Goal: Communication & Community: Answer question/provide support

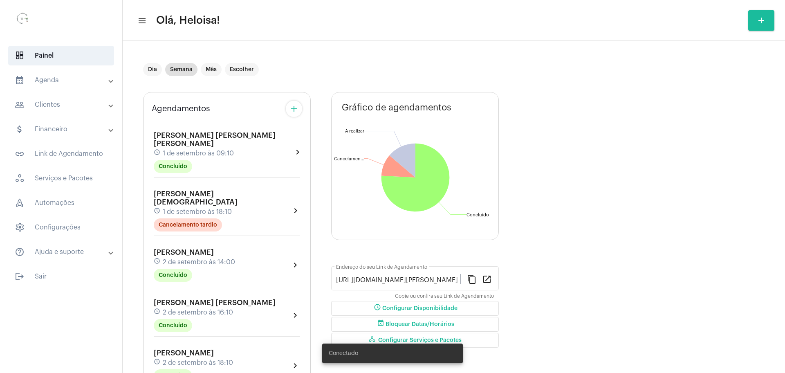
scroll to position [1235, 0]
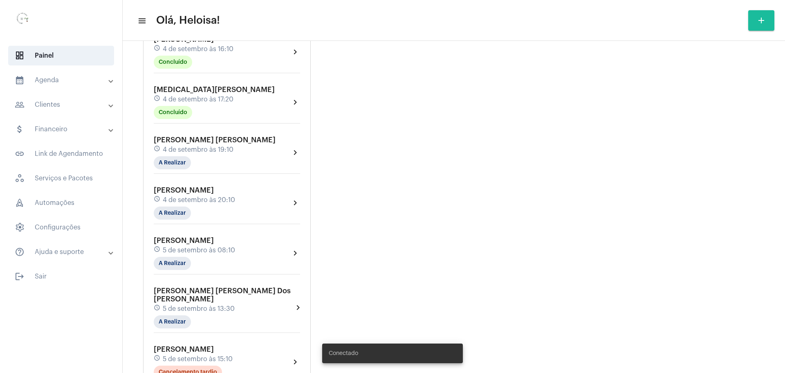
click at [199, 287] on span "[PERSON_NAME] [PERSON_NAME] Dos [PERSON_NAME]" at bounding box center [222, 295] width 137 height 16
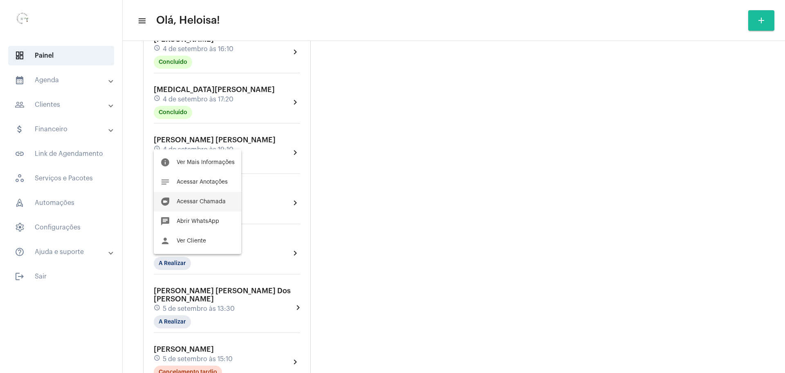
click at [210, 204] on span "Acessar Chamada" at bounding box center [201, 202] width 49 height 6
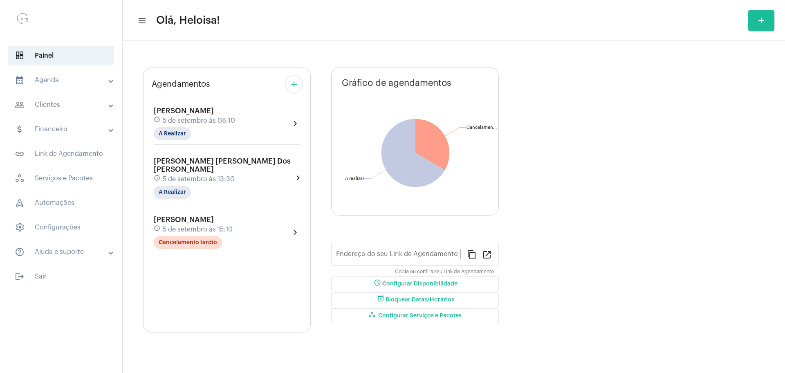
click at [197, 171] on div "[PERSON_NAME] schedule 5 de setembro às 08:10 A Realizar chevron_right [PERSON_…" at bounding box center [227, 173] width 150 height 154
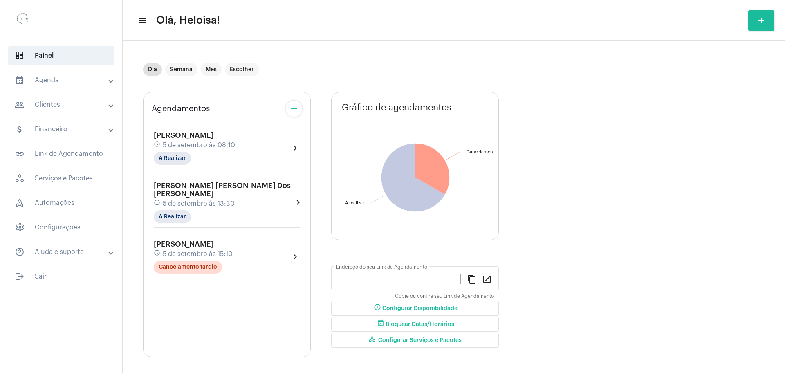
type input "[URL][DOMAIN_NAME][PERSON_NAME]"
click at [203, 187] on span "[PERSON_NAME] [PERSON_NAME] Dos [PERSON_NAME]" at bounding box center [222, 190] width 137 height 16
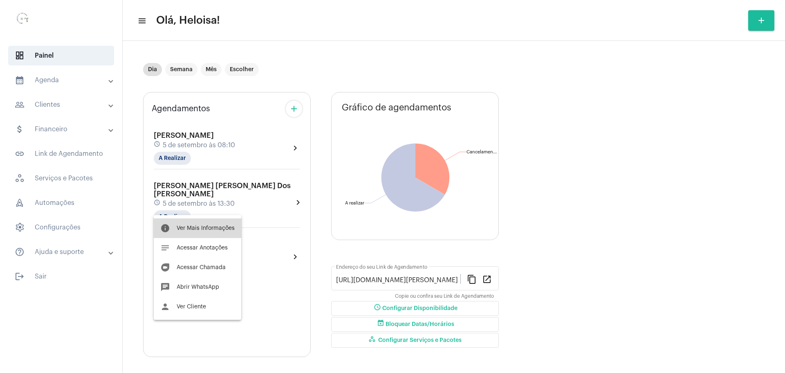
click at [199, 230] on span "Ver Mais Informações" at bounding box center [206, 228] width 58 height 6
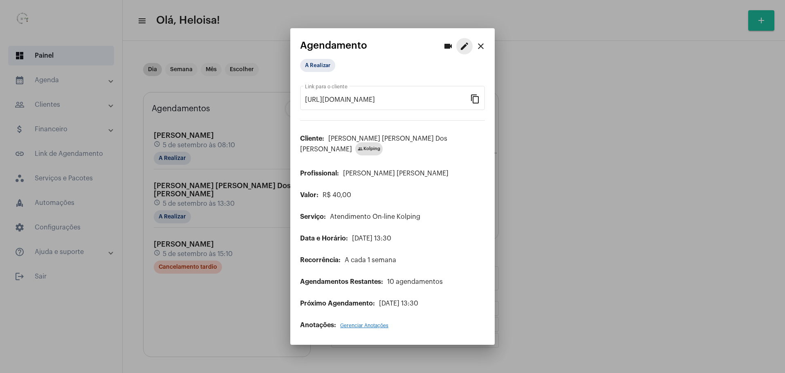
click at [467, 48] on mat-icon "edit" at bounding box center [464, 46] width 10 height 10
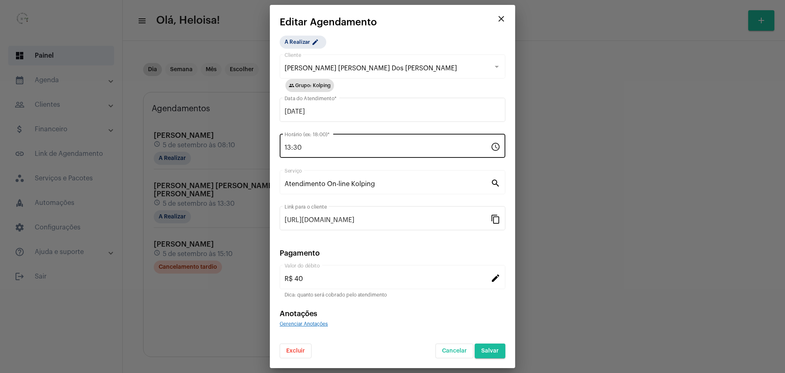
drag, startPoint x: 341, startPoint y: 142, endPoint x: 339, endPoint y: 148, distance: 6.6
click at [341, 143] on div "13:30 Horário (ex: 18:00) *" at bounding box center [387, 145] width 206 height 26
drag, startPoint x: 310, startPoint y: 149, endPoint x: 264, endPoint y: 148, distance: 45.4
click at [264, 149] on div "videocam edit close Agendamento A Realizar [URL][DOMAIN_NAME] Link para o clien…" at bounding box center [392, 186] width 785 height 373
type input "17:40"
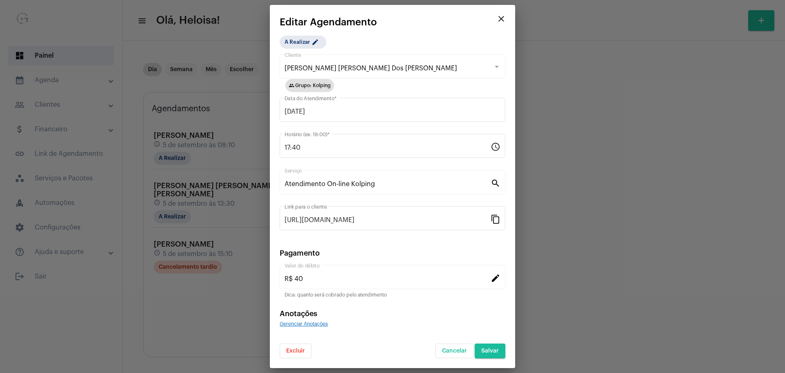
drag, startPoint x: 450, startPoint y: 27, endPoint x: 447, endPoint y: 29, distance: 4.4
click at [448, 27] on mat-card-title "Editar Agendamento" at bounding box center [386, 22] width 213 height 11
click at [492, 353] on span "Salvar" at bounding box center [490, 351] width 18 height 6
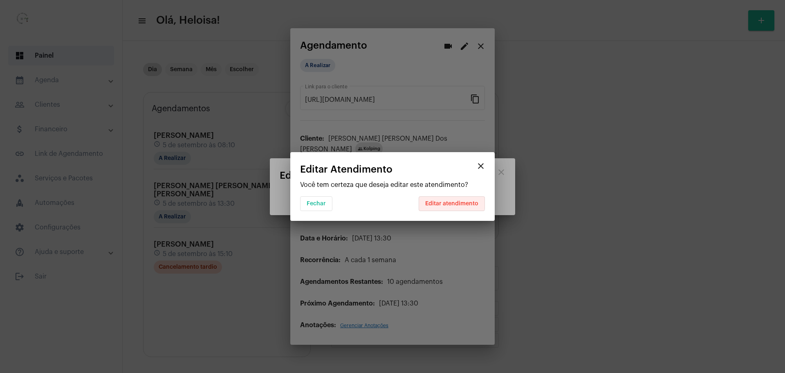
click at [445, 200] on button "Editar atendimento" at bounding box center [452, 203] width 66 height 15
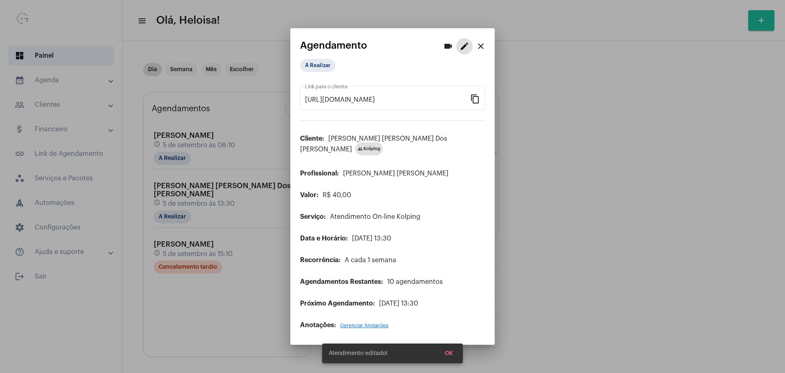
click at [482, 49] on mat-icon "close" at bounding box center [481, 46] width 10 height 10
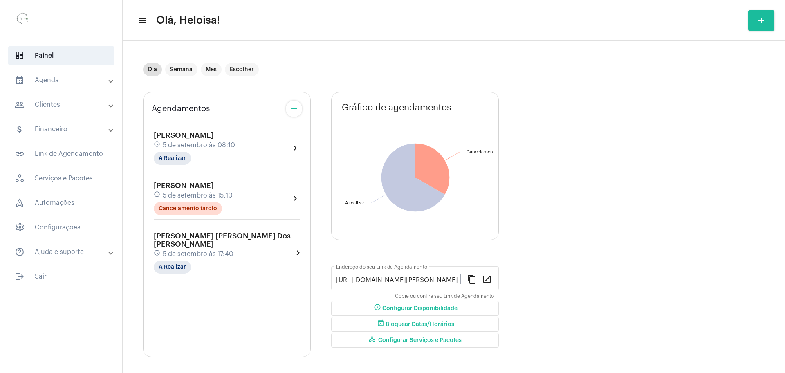
click at [205, 250] on span "5 de setembro às 17:40" at bounding box center [198, 253] width 71 height 7
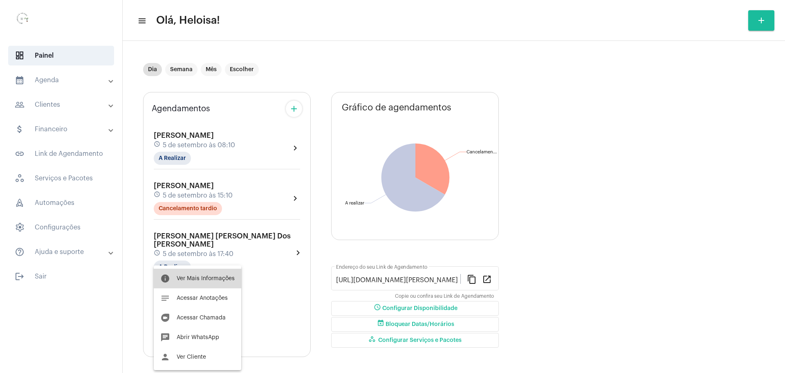
click at [201, 279] on span "Ver Mais Informações" at bounding box center [206, 278] width 58 height 6
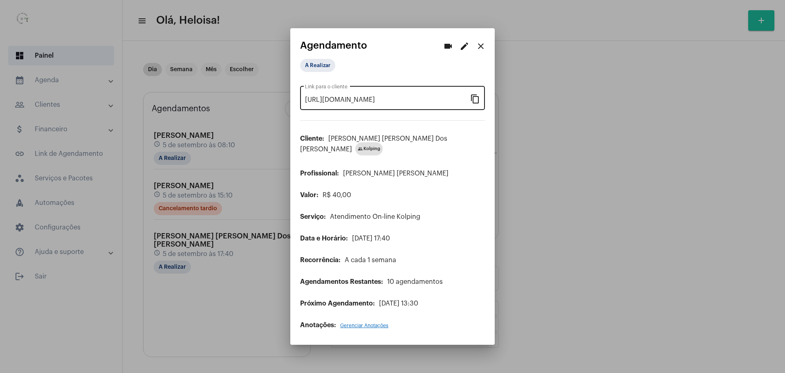
click at [477, 103] on mat-icon "content_copy" at bounding box center [475, 99] width 10 height 10
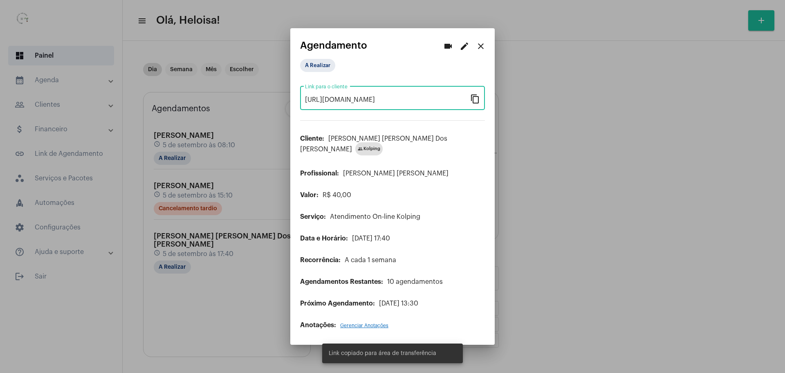
click at [447, 48] on mat-icon "videocam" at bounding box center [448, 46] width 10 height 10
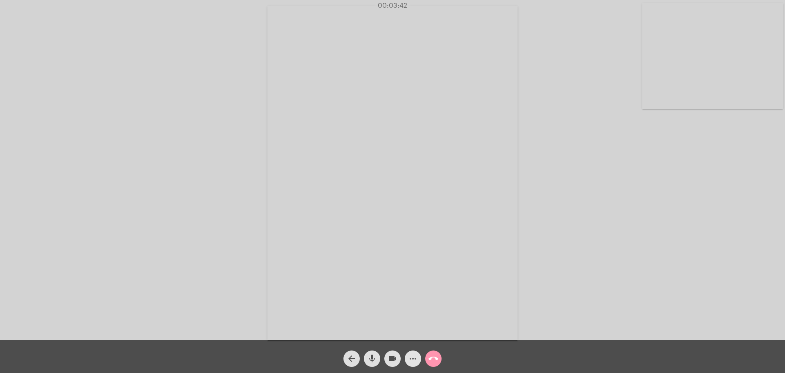
click at [412, 360] on mat-icon "more_horiz" at bounding box center [413, 359] width 10 height 10
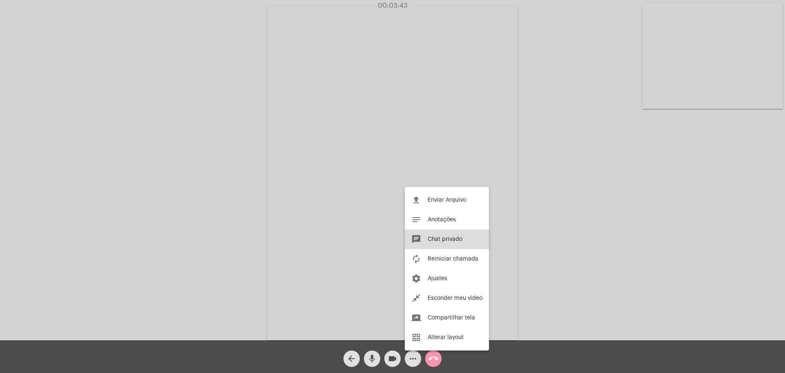
click at [456, 243] on button "chat Chat privado" at bounding box center [447, 239] width 84 height 20
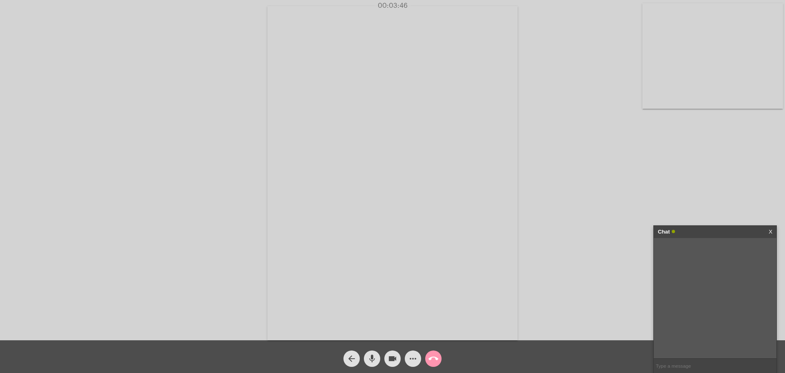
click at [405, 350] on button "more_horiz" at bounding box center [413, 358] width 16 height 16
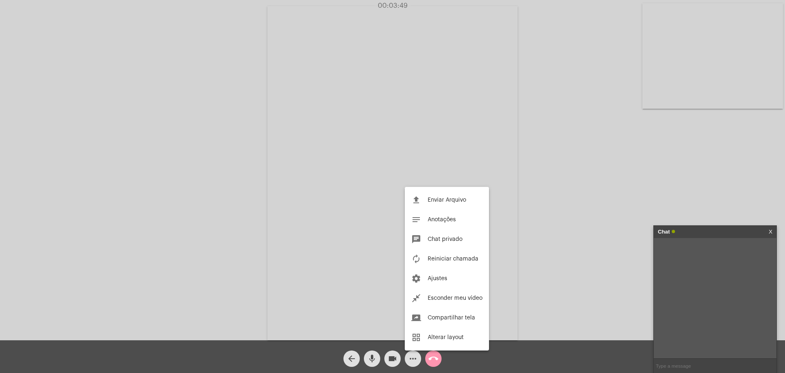
click at [724, 362] on div at bounding box center [392, 186] width 785 height 373
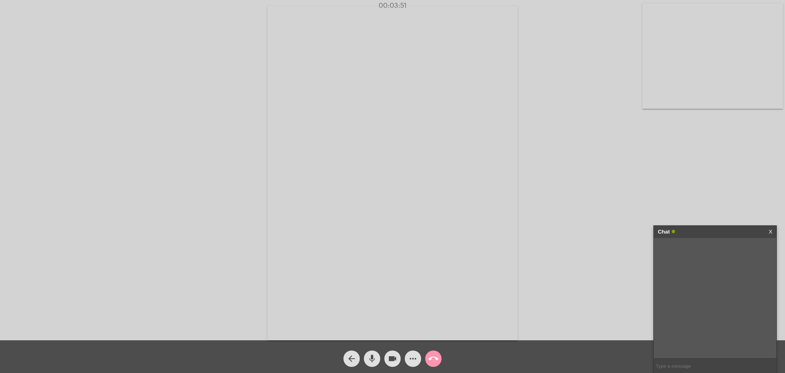
click at [706, 293] on div at bounding box center [715, 298] width 123 height 120
click at [680, 364] on input "text" at bounding box center [715, 365] width 123 height 14
type input "Está travado"
type input "deve ser a internet"
type input "fica [PERSON_NAME]"
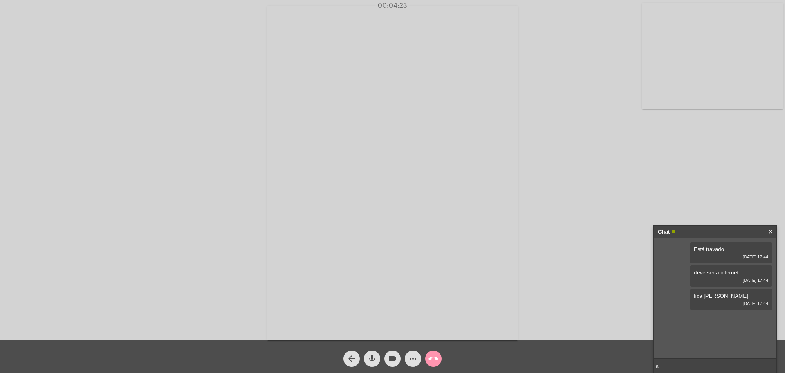
type input "a"
click at [770, 231] on link "X" at bounding box center [770, 232] width 4 height 12
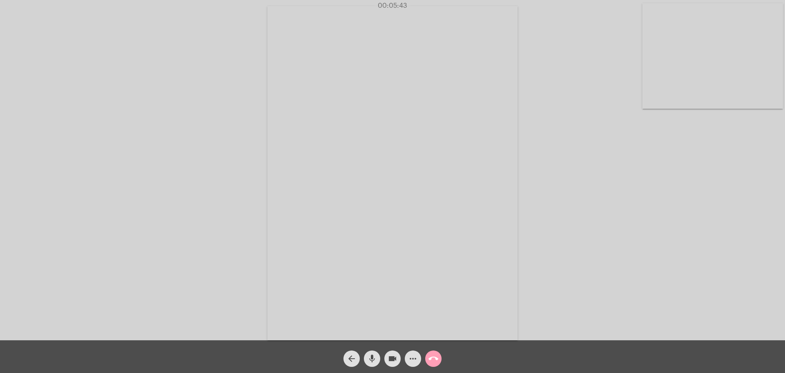
click at [433, 356] on mat-icon "call_end" at bounding box center [433, 359] width 10 height 10
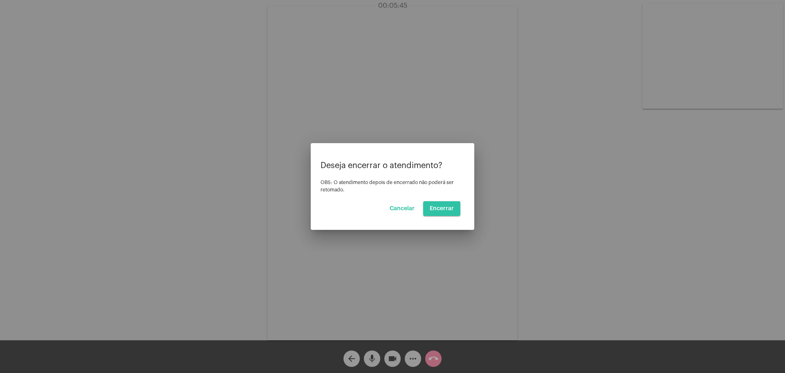
click at [437, 213] on button "Encerrar" at bounding box center [441, 208] width 37 height 15
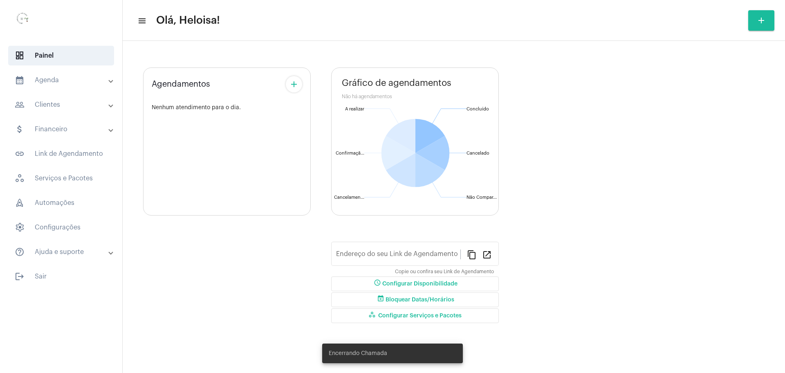
type input "[URL][DOMAIN_NAME][PERSON_NAME]"
